Goal: Find specific page/section: Find specific page/section

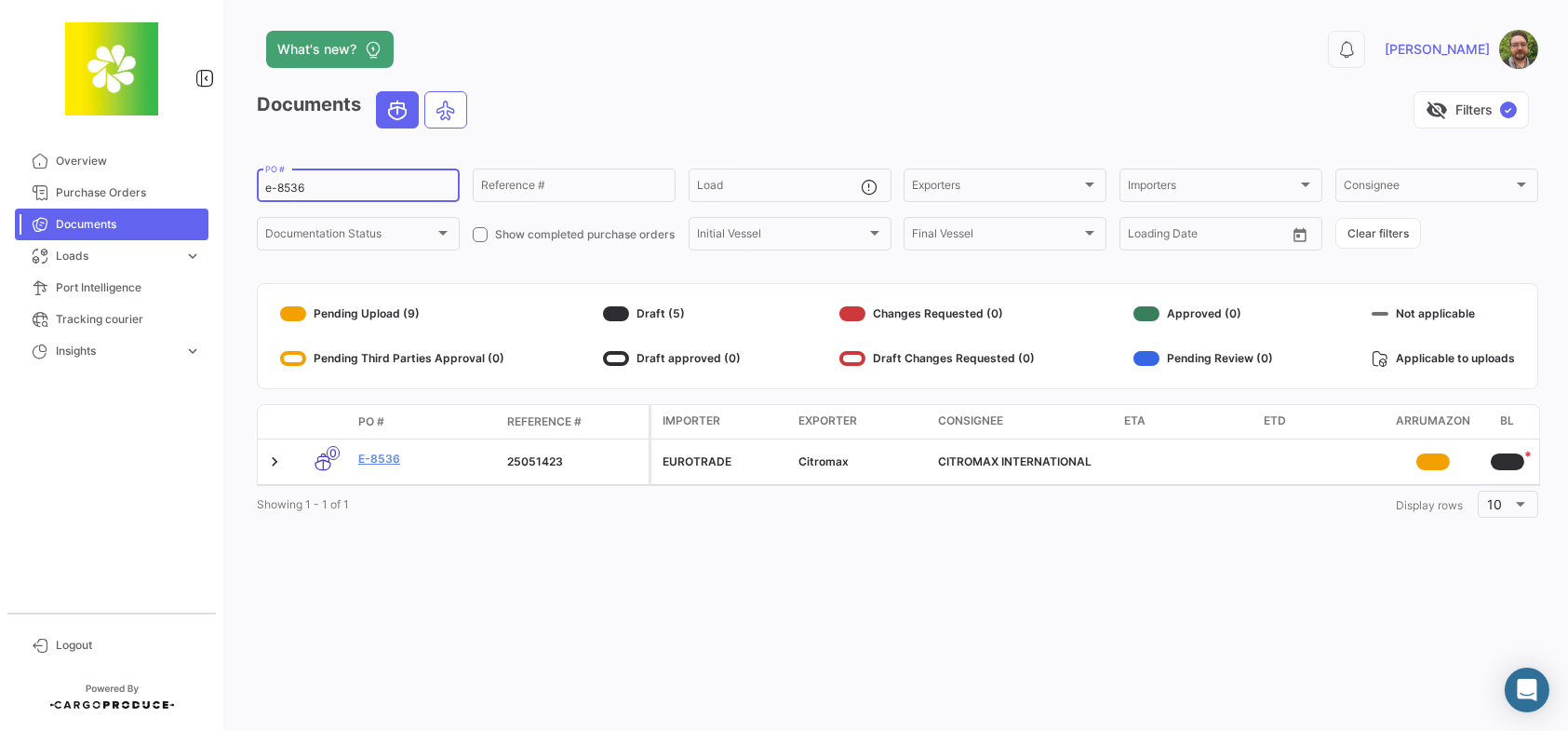
click at [334, 189] on input "e-8536" at bounding box center [358, 188] width 186 height 13
drag, startPoint x: 332, startPoint y: 186, endPoint x: 220, endPoint y: 169, distance: 113.3
click at [220, 169] on mat-sidenav-container "Overview Purchase Orders Documents Loads expand_more Air Shipments Ocean Loads …" at bounding box center [784, 365] width 1568 height 731
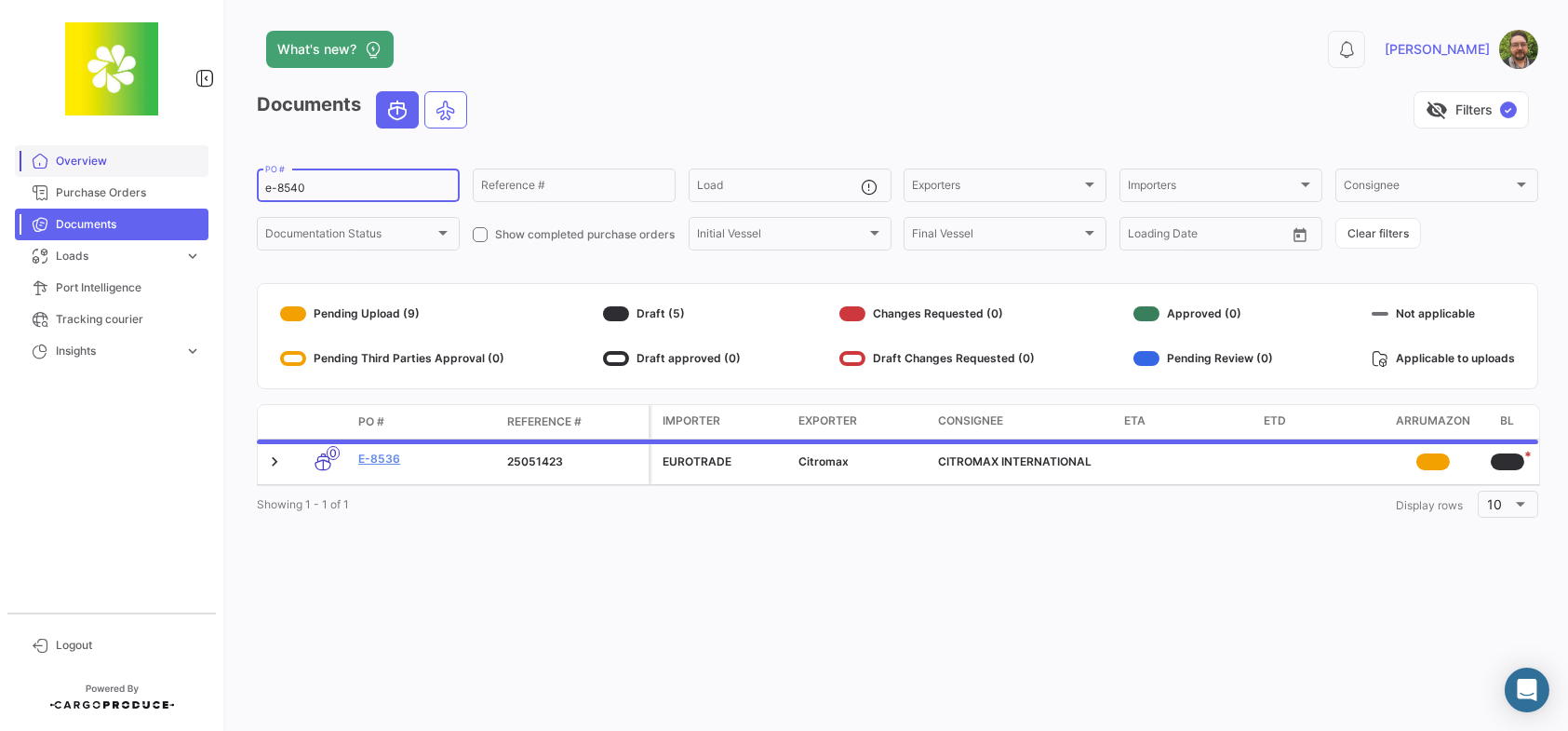
type input "e-8540"
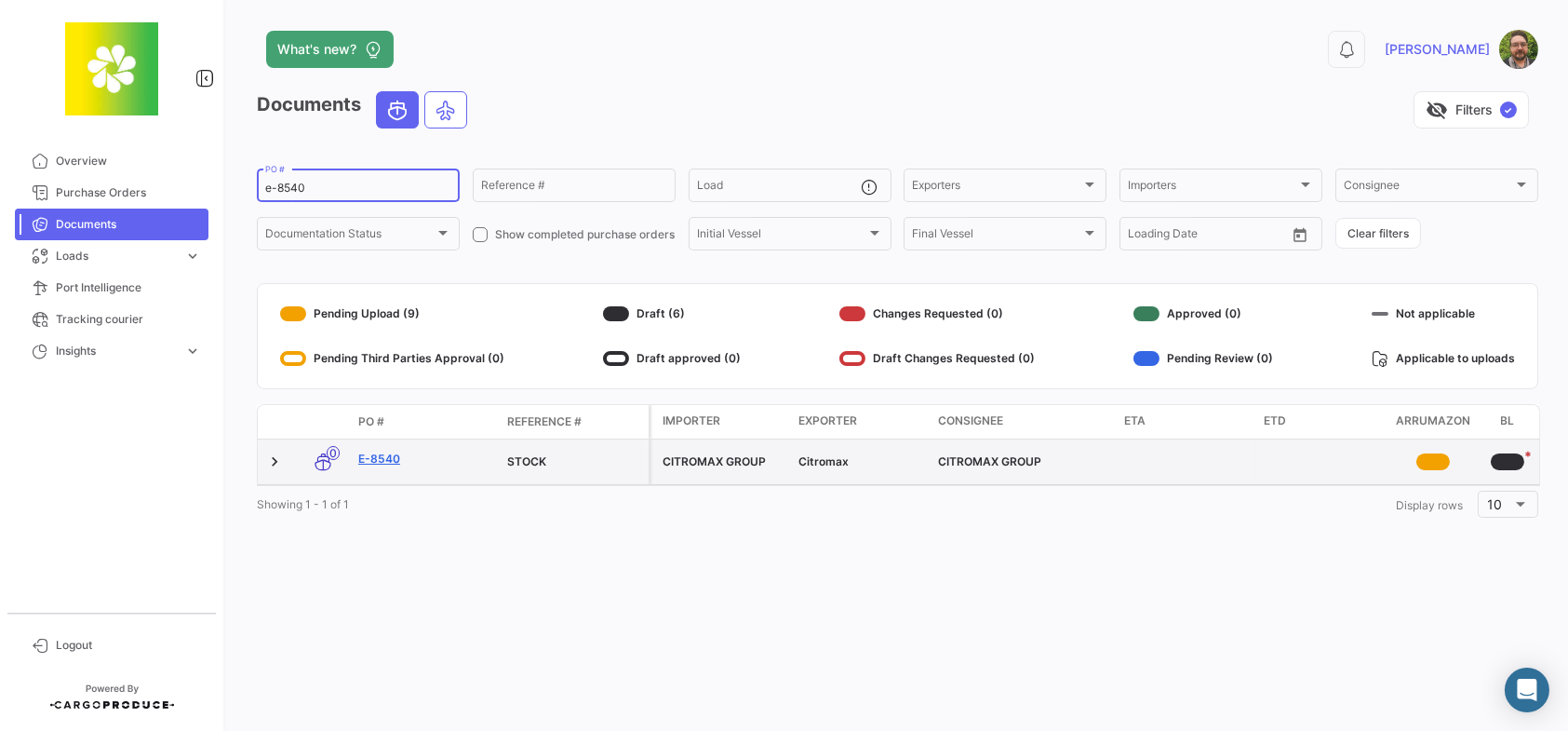
click at [394, 458] on link "E-8540" at bounding box center [426, 459] width 134 height 17
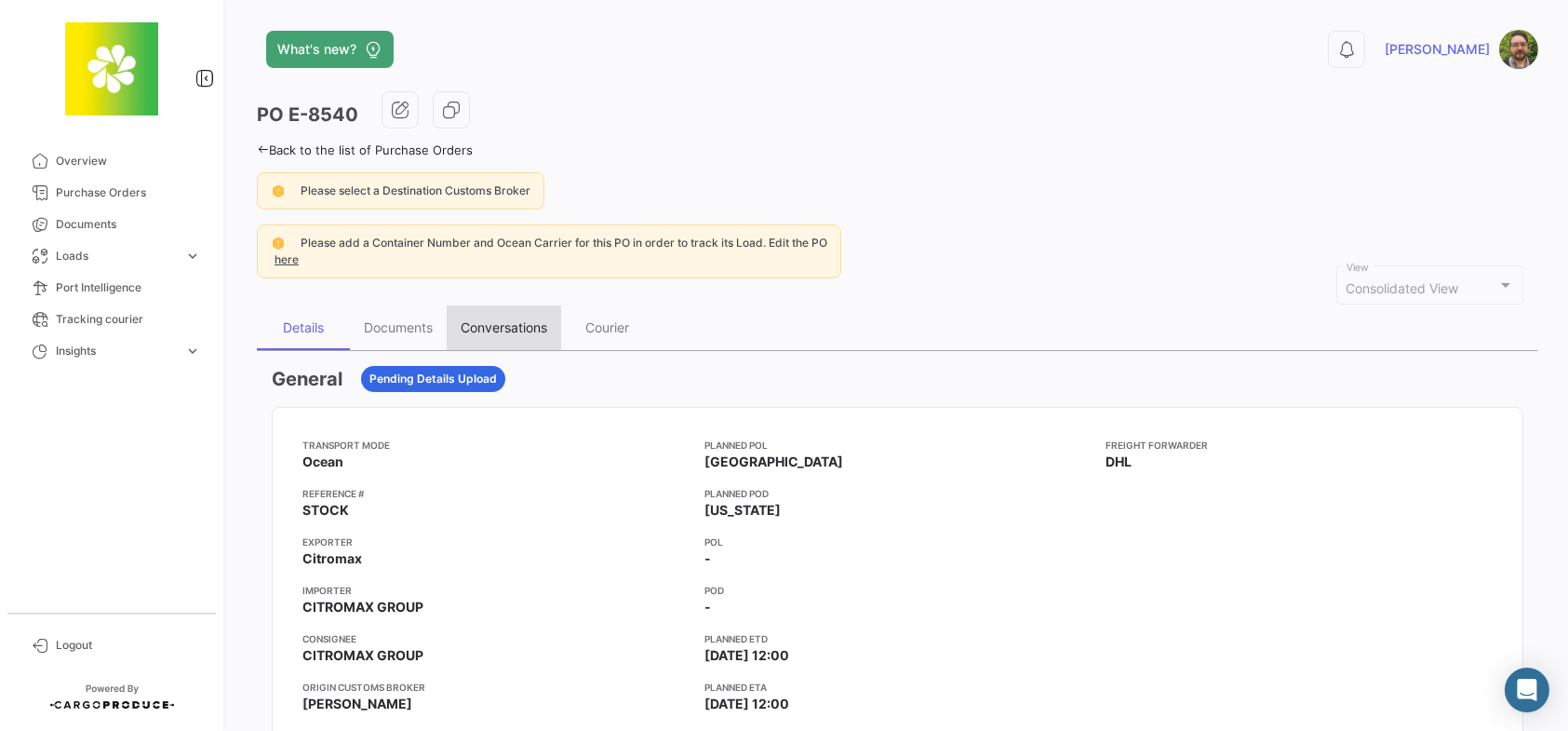
click at [514, 321] on div "Conversations" at bounding box center [504, 327] width 87 height 16
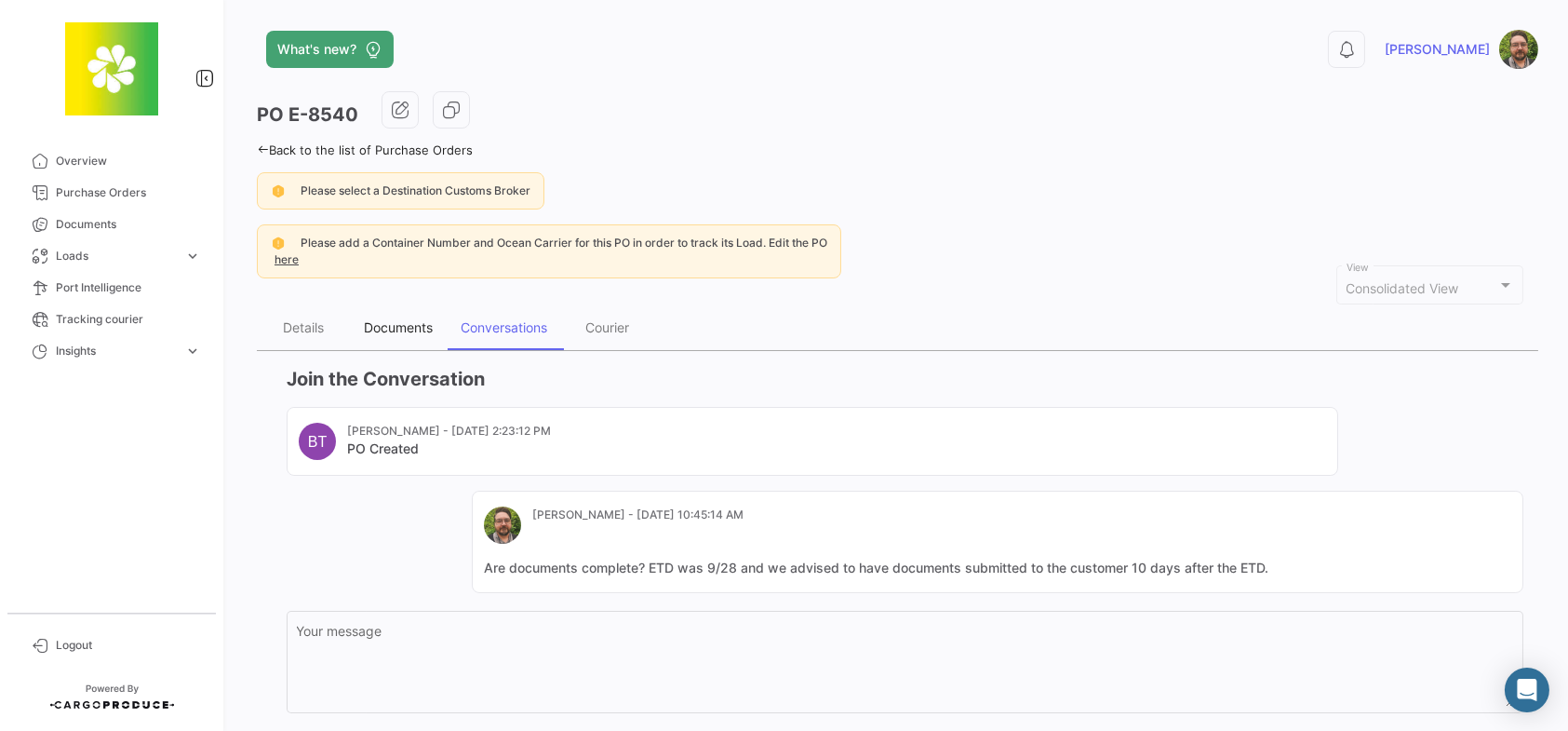
click at [391, 332] on div "Documents" at bounding box center [399, 327] width 69 height 16
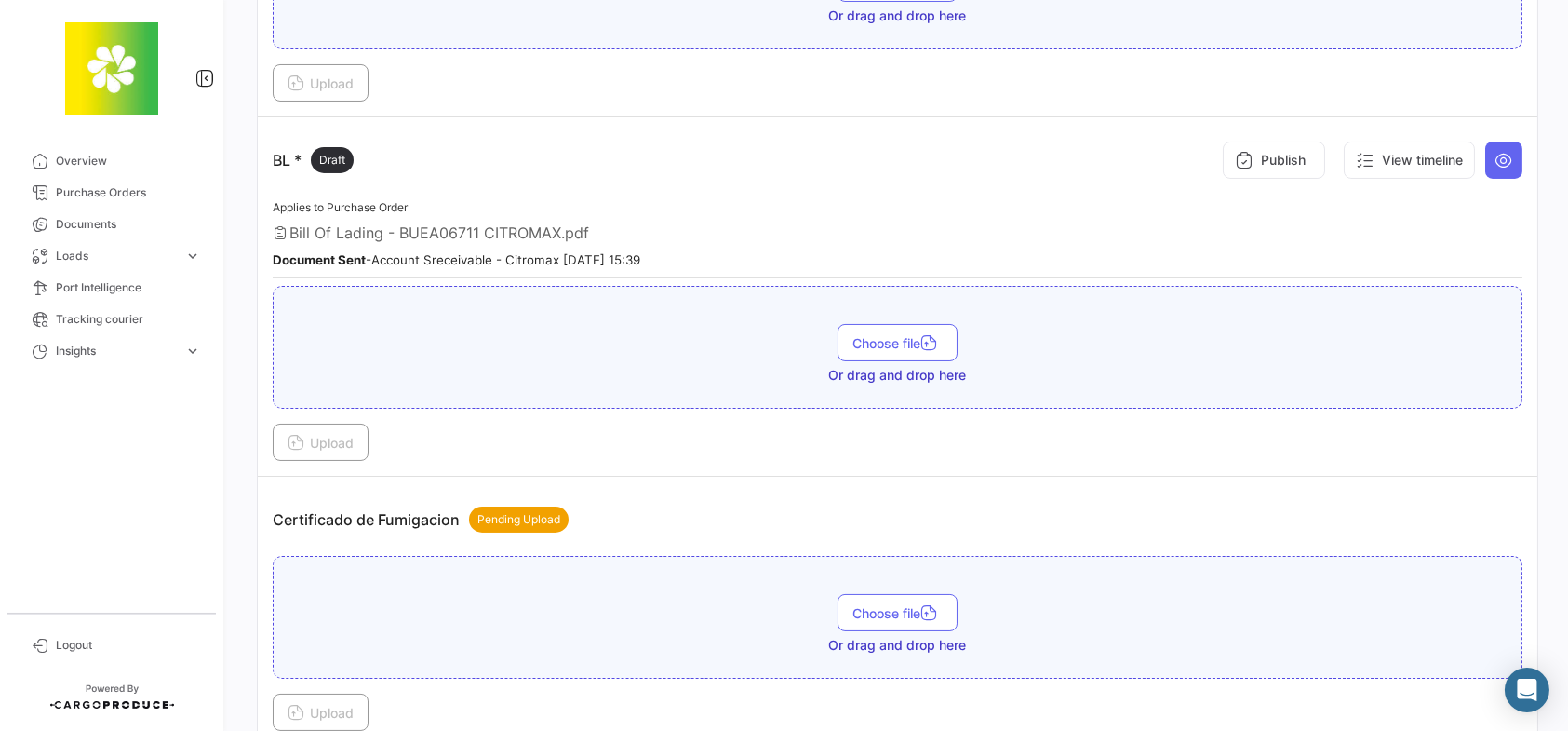
scroll to position [466, 0]
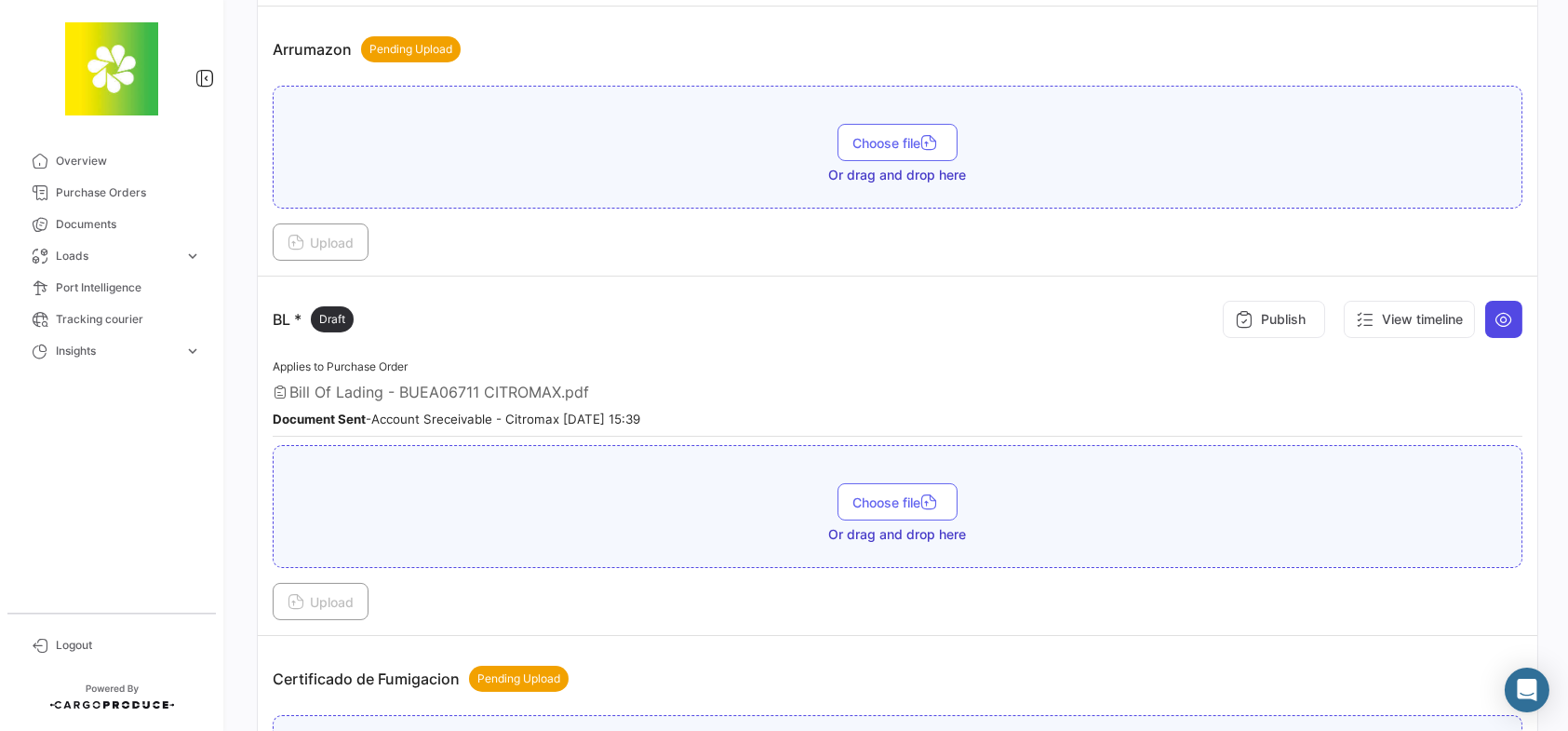
click at [1496, 319] on icon at bounding box center [1504, 319] width 19 height 19
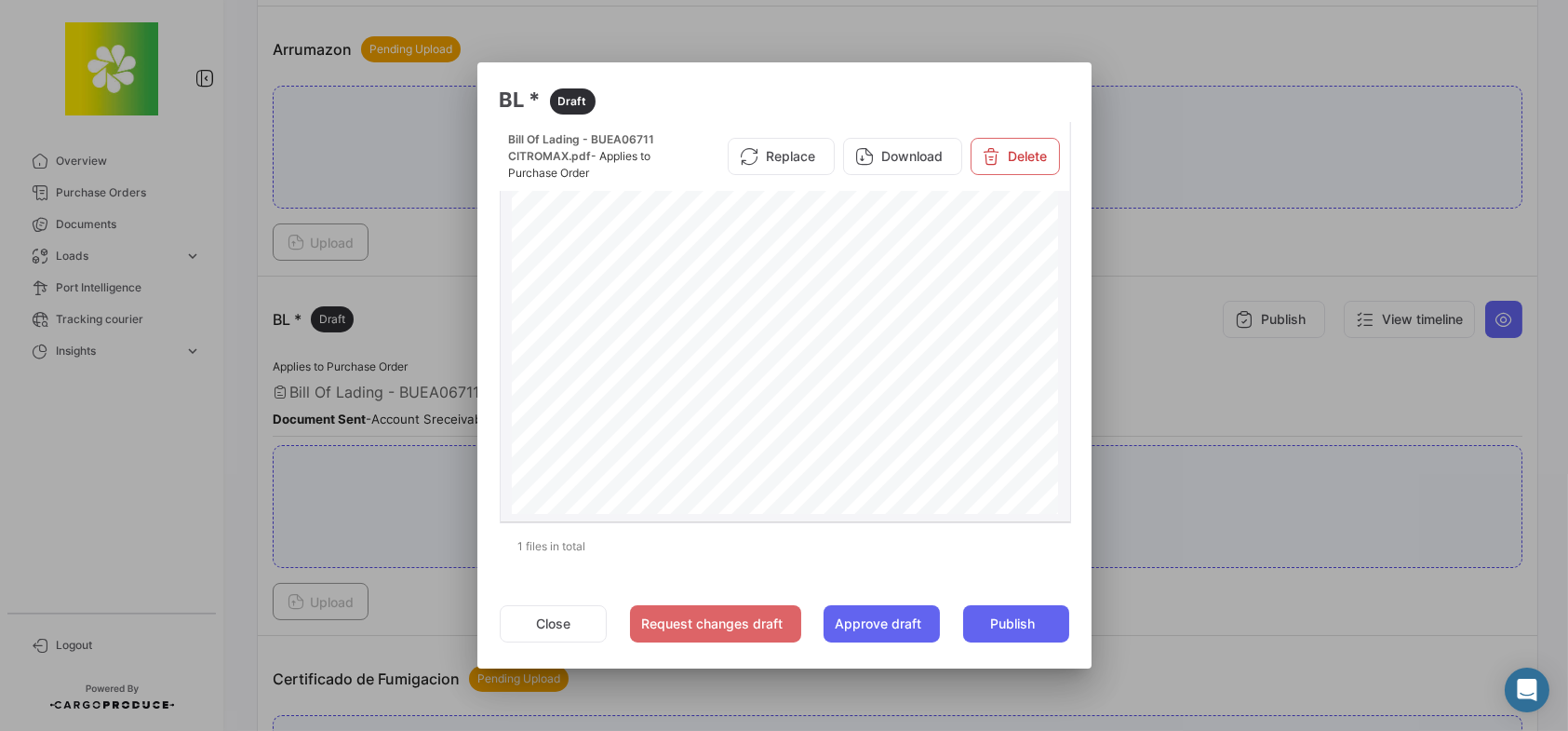
scroll to position [1234, 0]
click at [1132, 352] on div at bounding box center [784, 365] width 1568 height 731
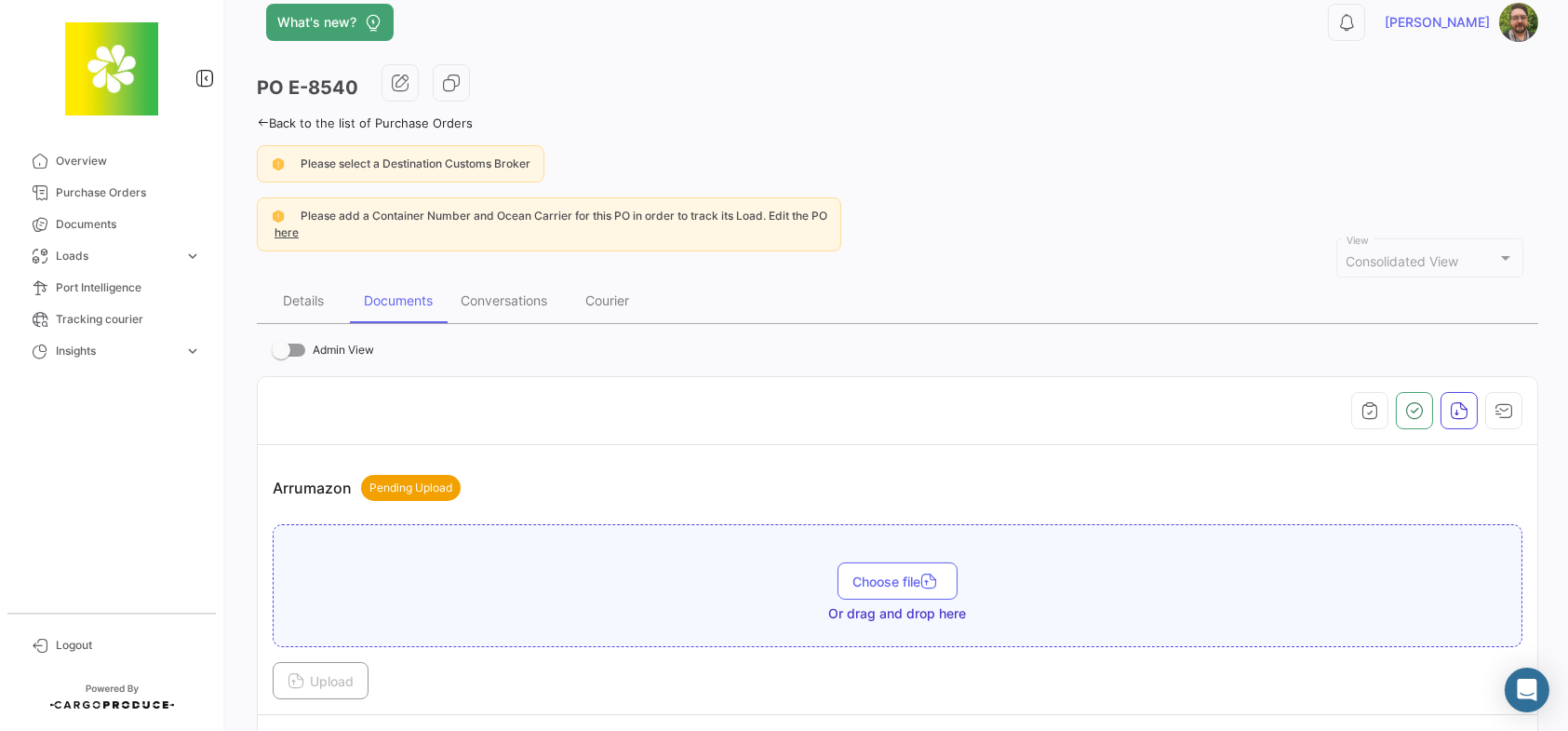
scroll to position [0, 0]
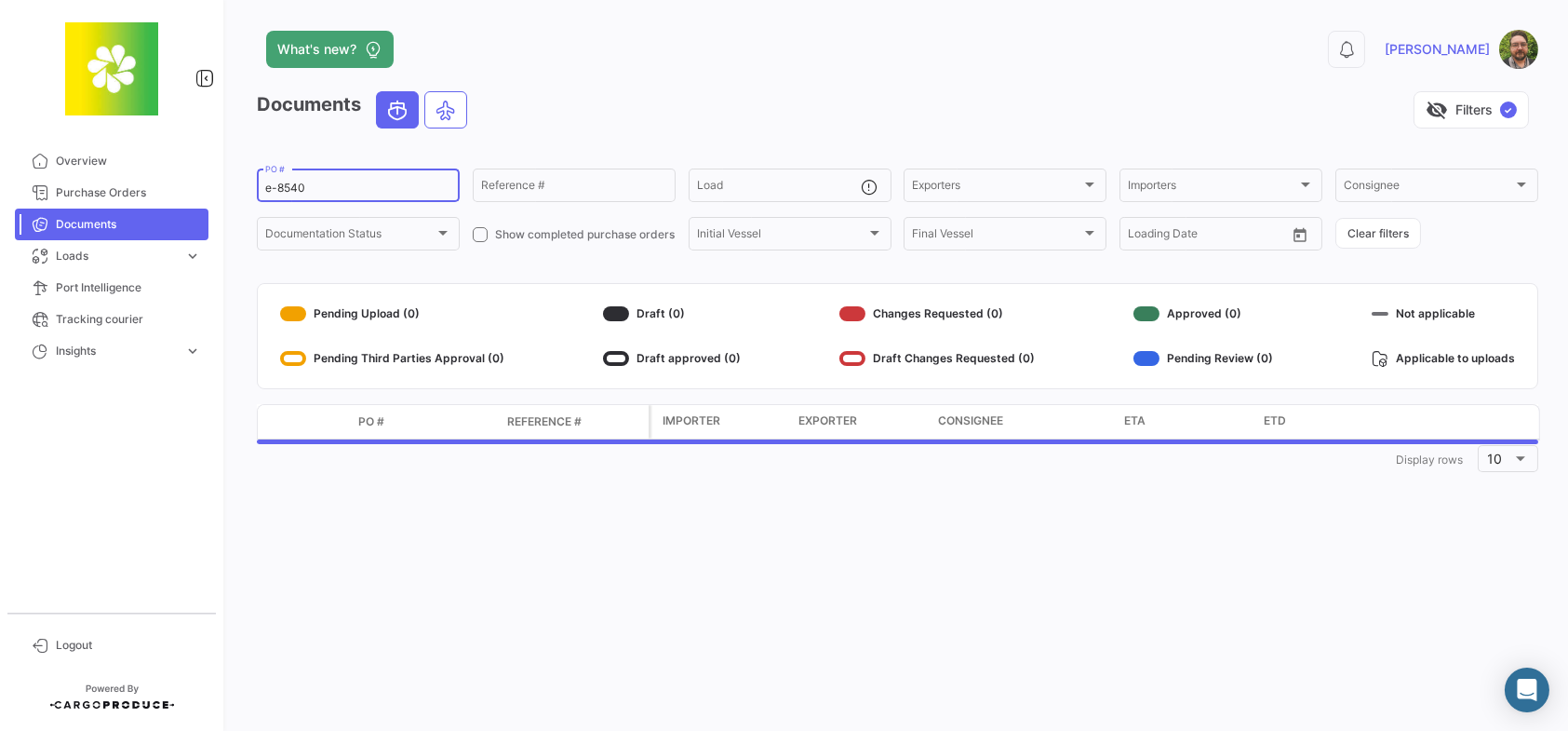
click at [408, 177] on div "e-8540 PO #" at bounding box center [358, 183] width 186 height 36
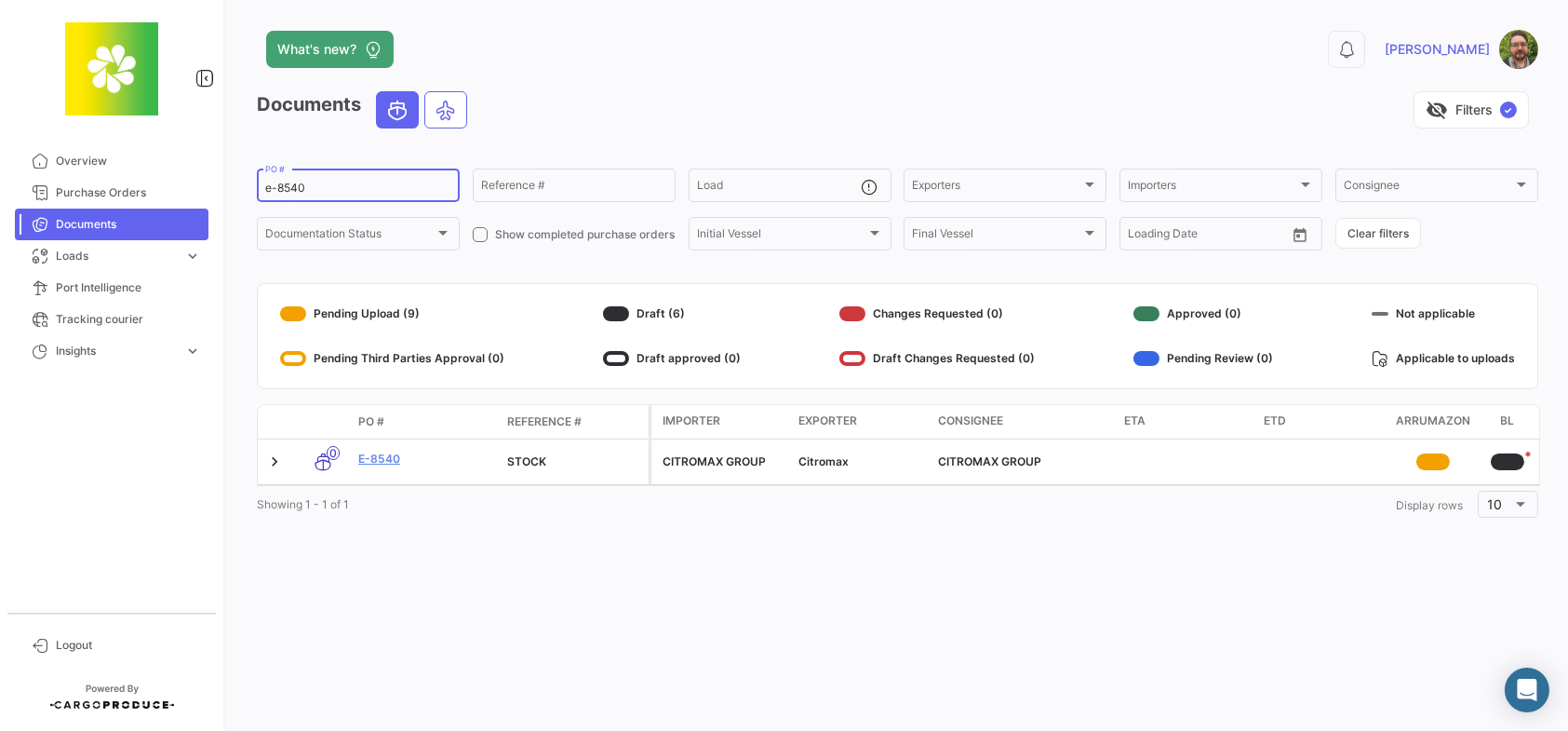
click at [402, 176] on div "e-8540 PO #" at bounding box center [358, 183] width 186 height 36
type input "e-8542"
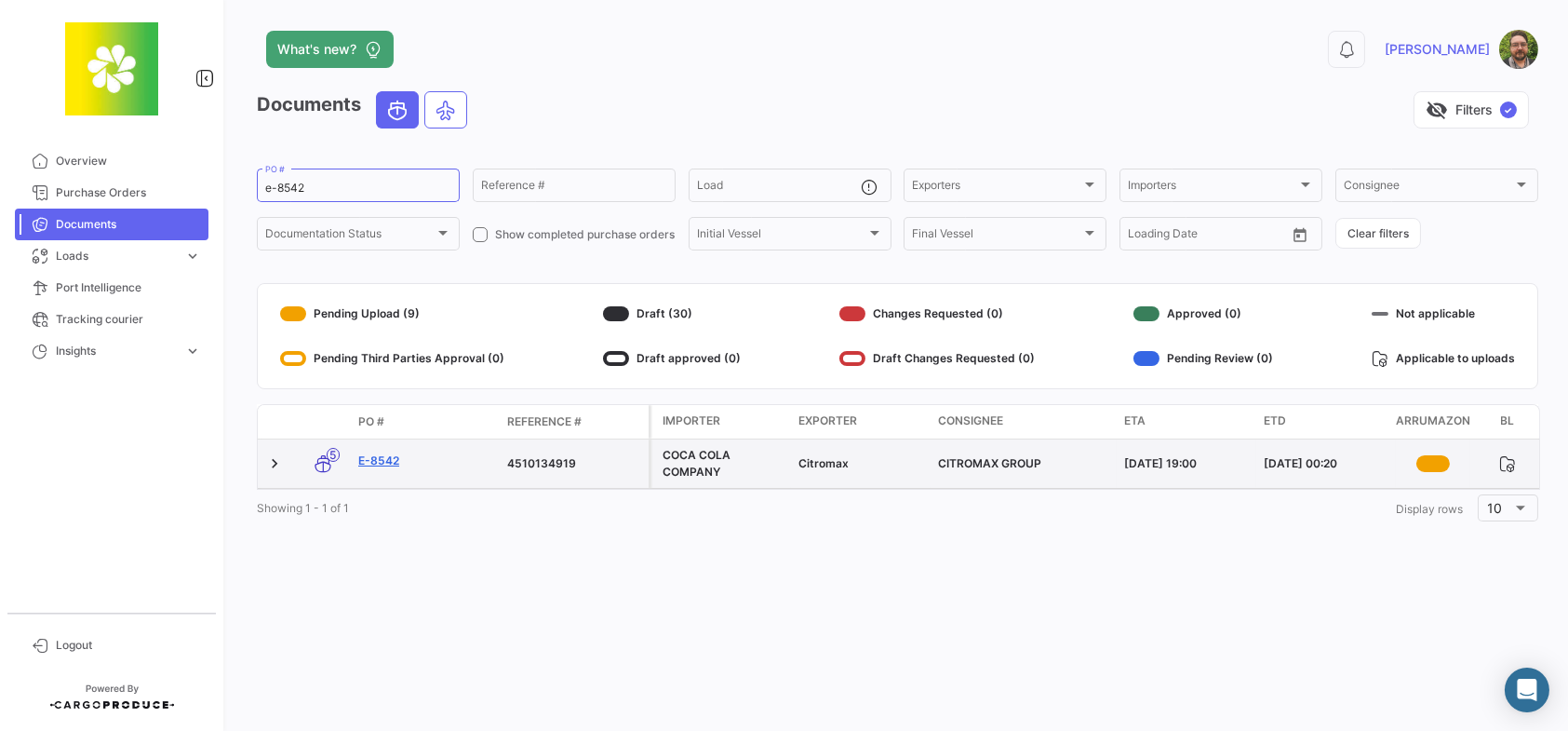
click at [380, 465] on link "E-8542" at bounding box center [426, 461] width 134 height 17
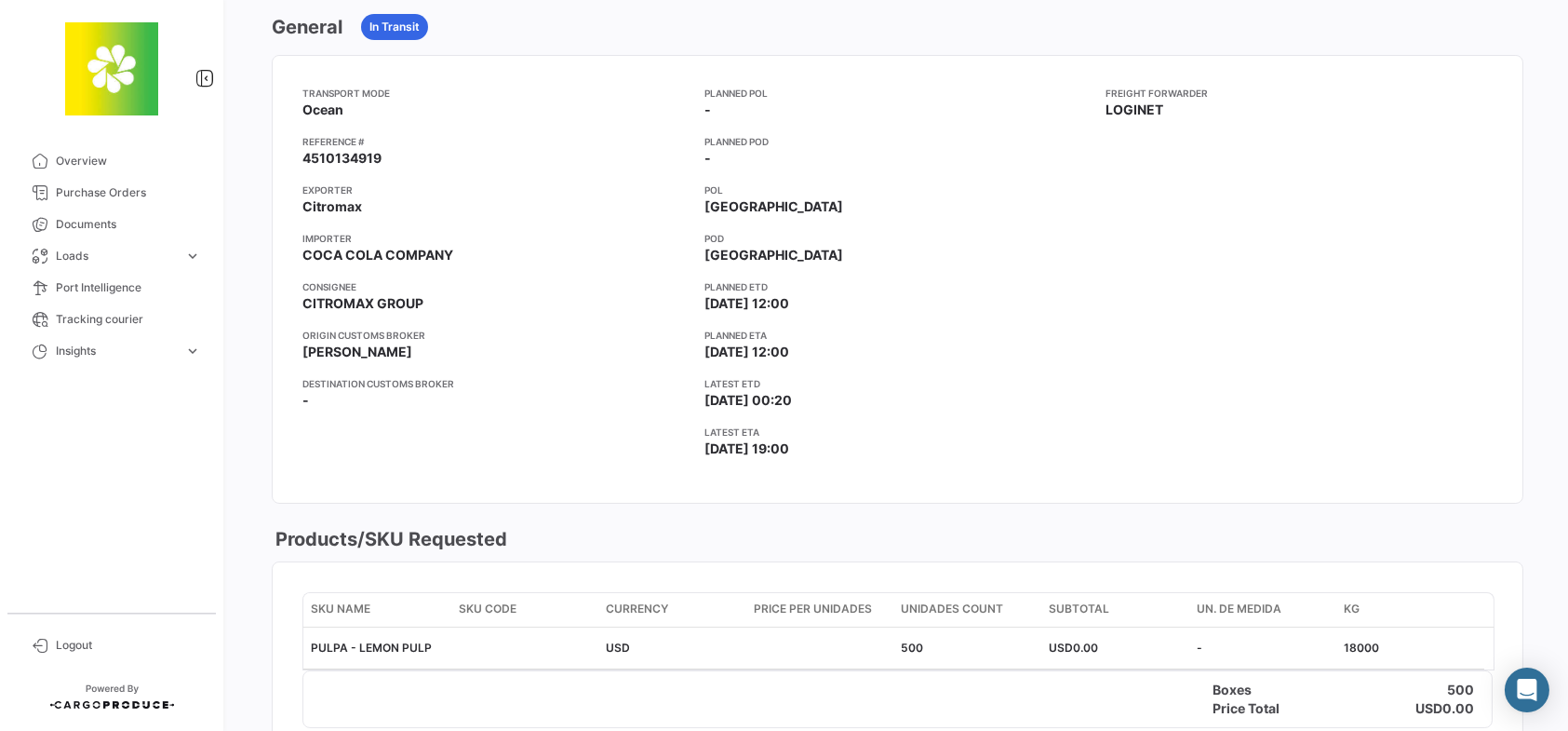
scroll to position [466, 0]
